Goal: Transaction & Acquisition: Purchase product/service

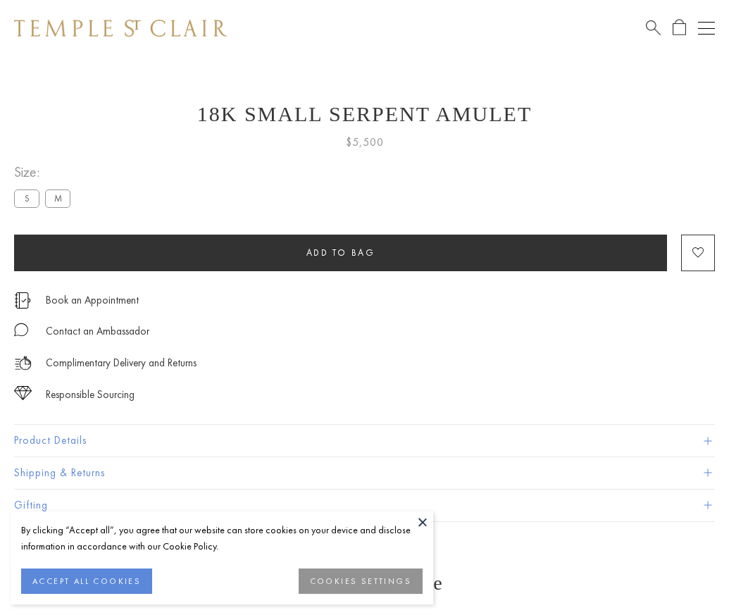
scroll to position [23, 0]
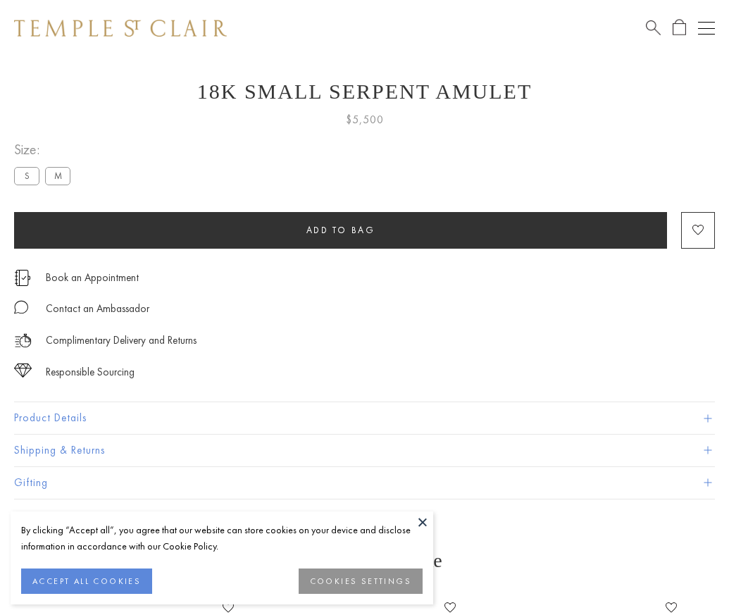
click at [340, 229] on span "Add to bag" at bounding box center [340, 230] width 69 height 12
